Goal: Information Seeking & Learning: Learn about a topic

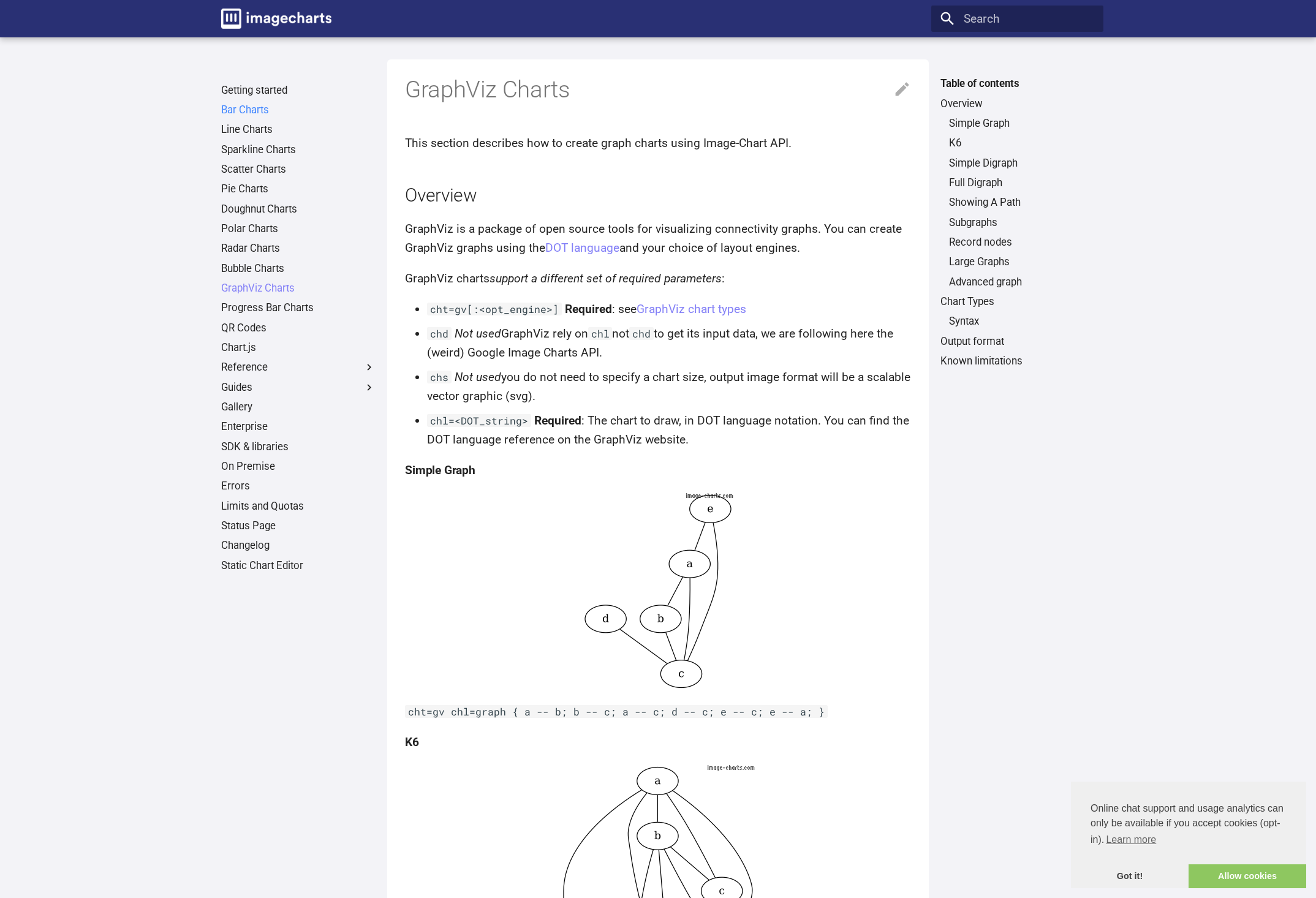
click at [266, 109] on link "Bar Charts" at bounding box center [299, 110] width 154 height 14
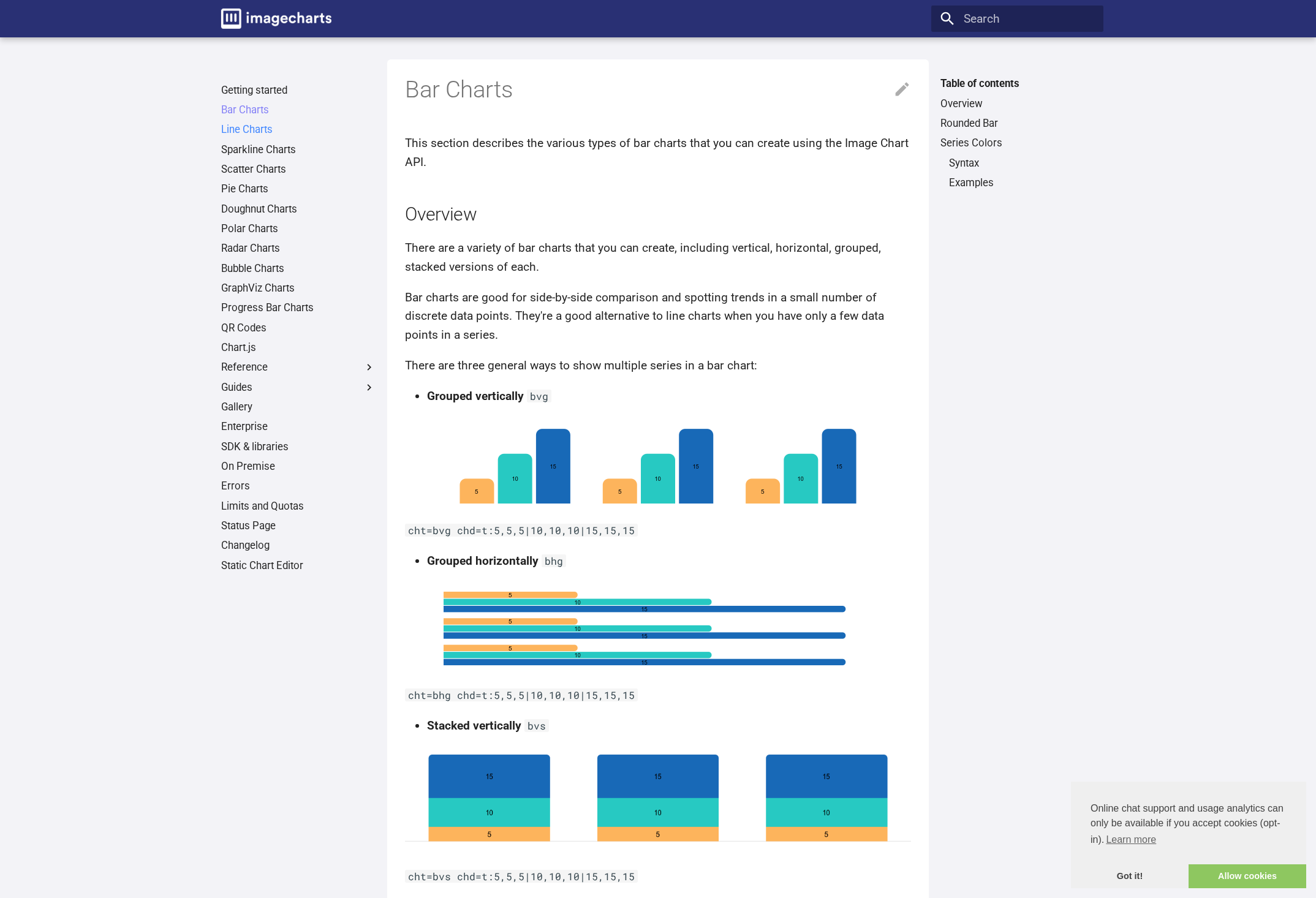
click at [263, 132] on link "Line Charts" at bounding box center [299, 130] width 154 height 14
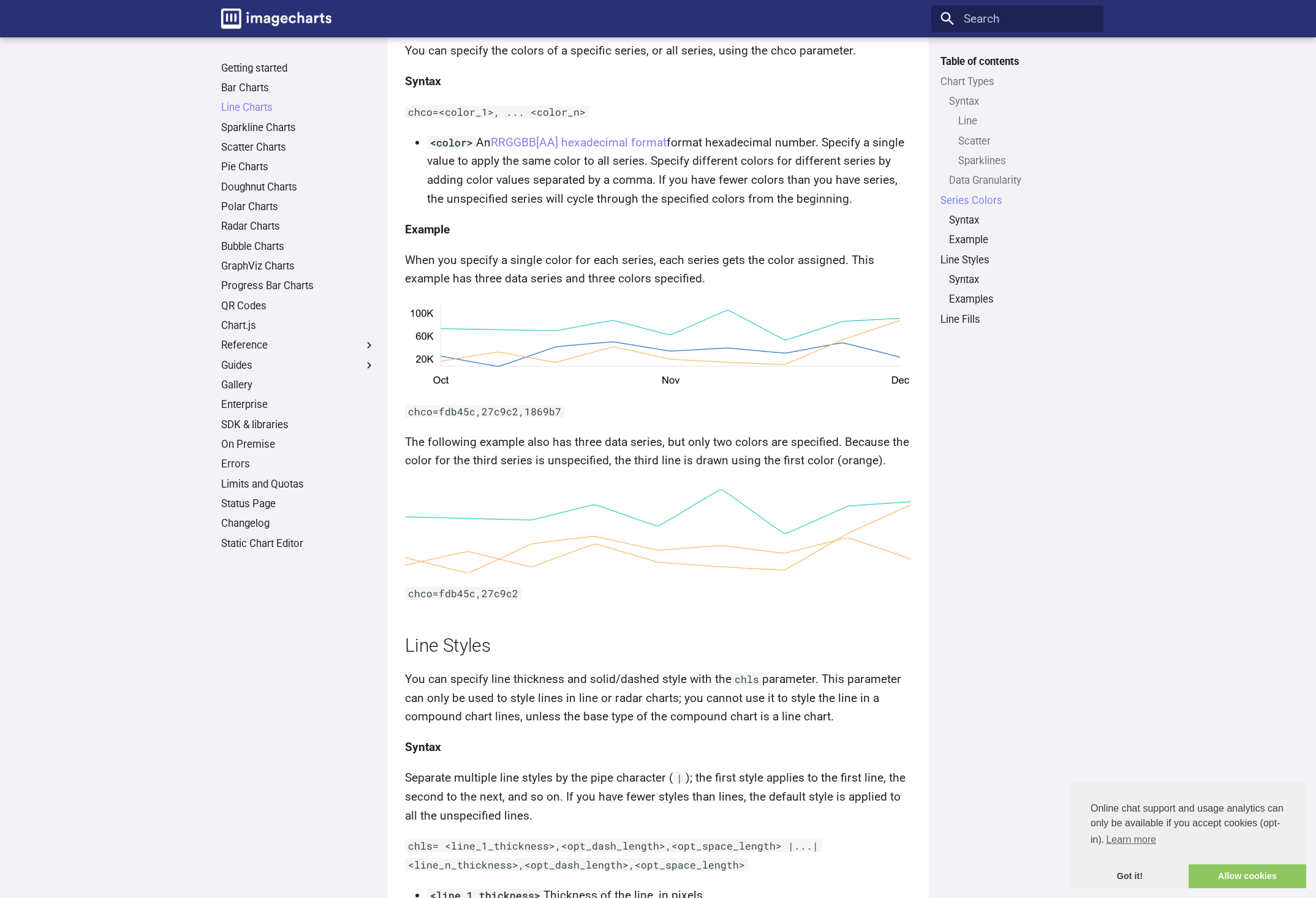
scroll to position [3122, 0]
